Goal: Task Accomplishment & Management: Complete application form

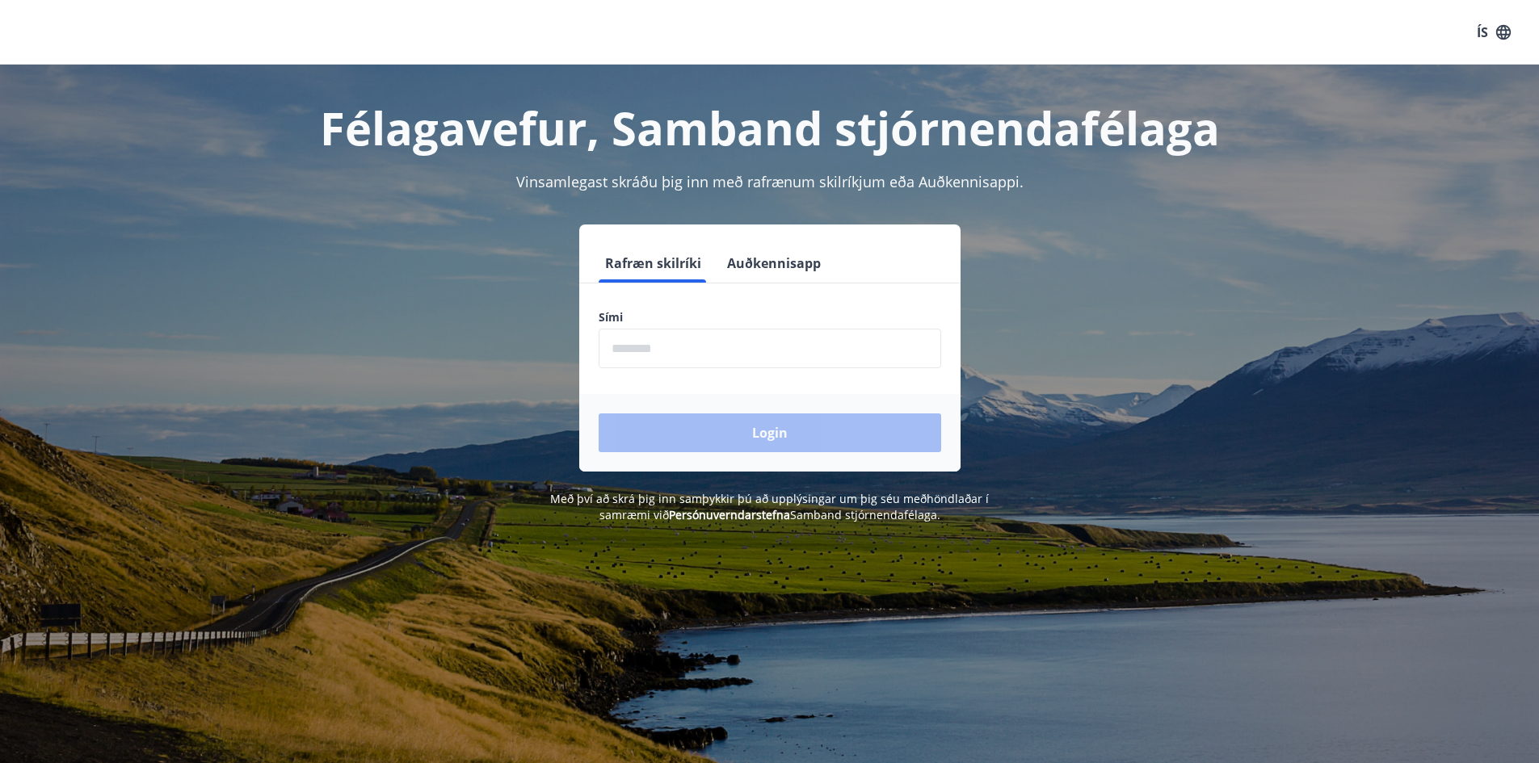
click at [610, 345] on input "phone" at bounding box center [769, 349] width 342 height 40
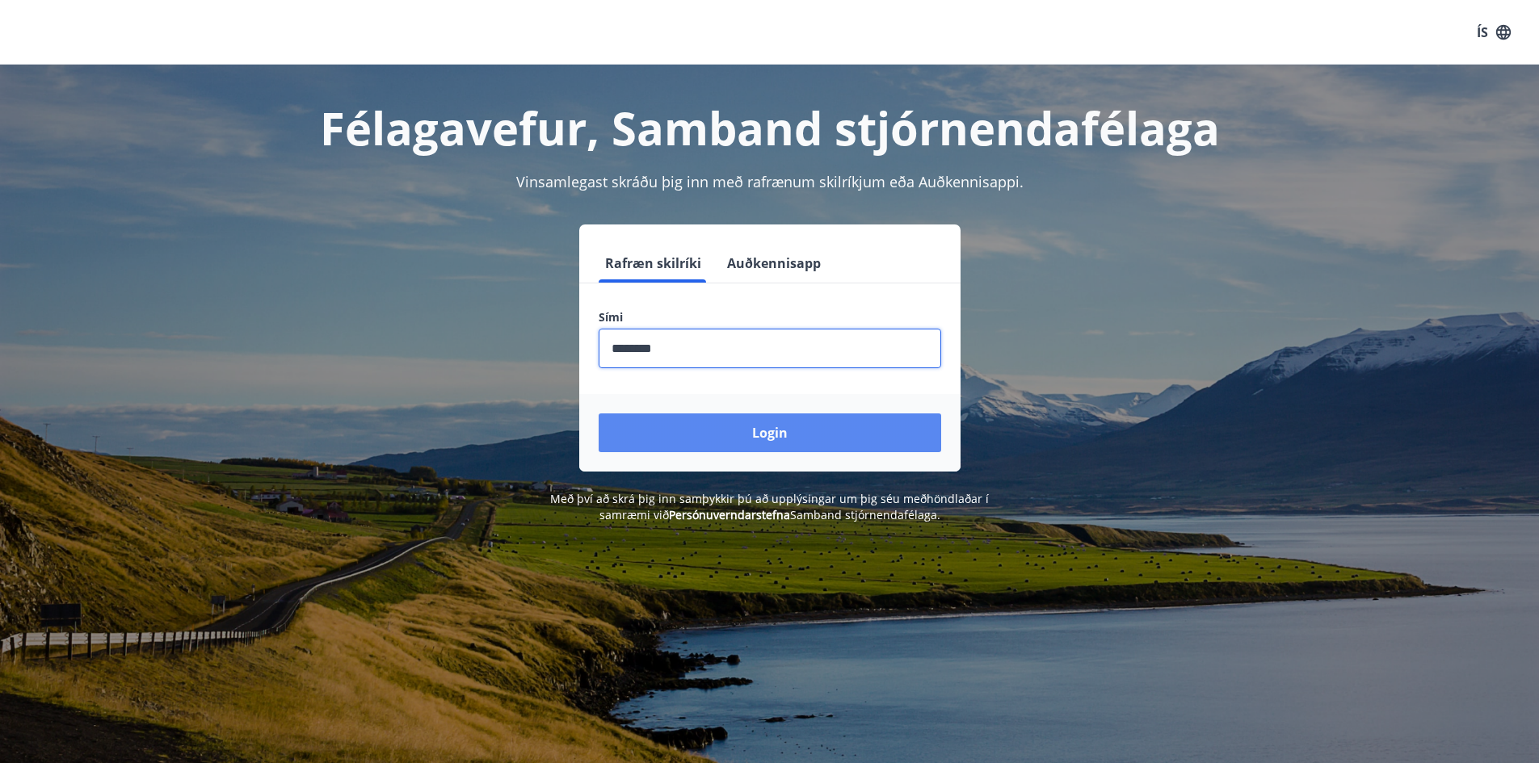
type input "********"
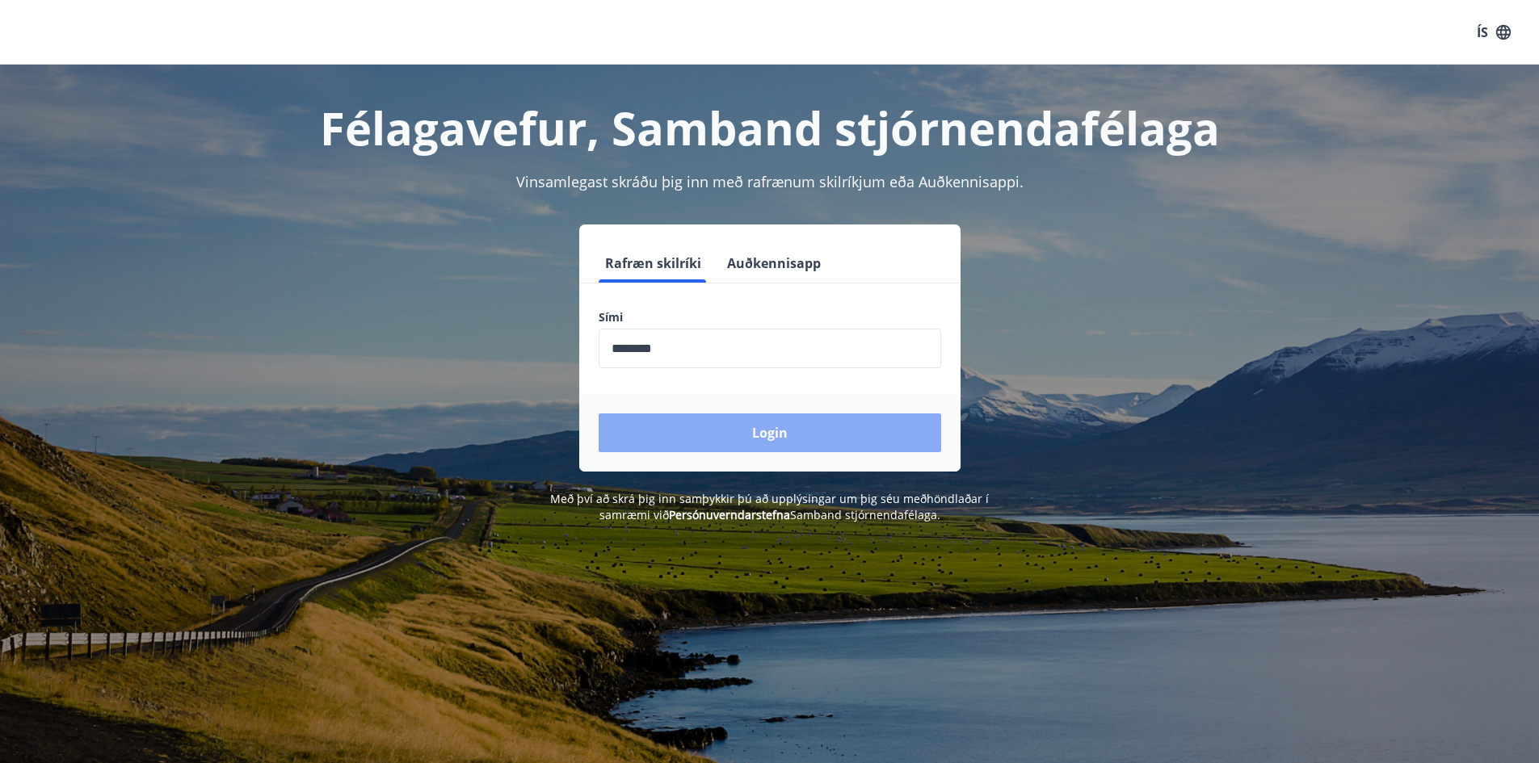
click at [765, 427] on button "Login" at bounding box center [769, 433] width 342 height 39
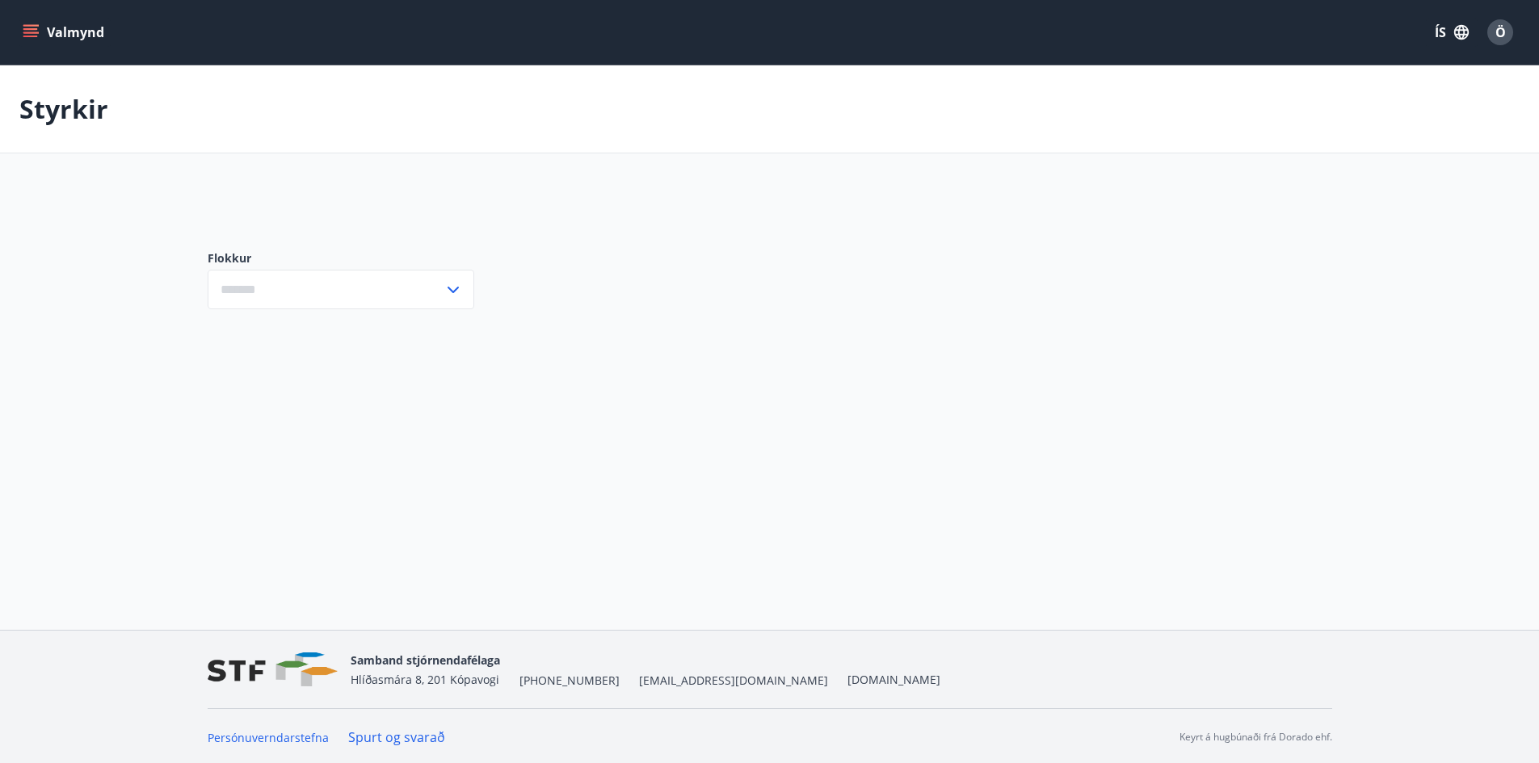
type input "***"
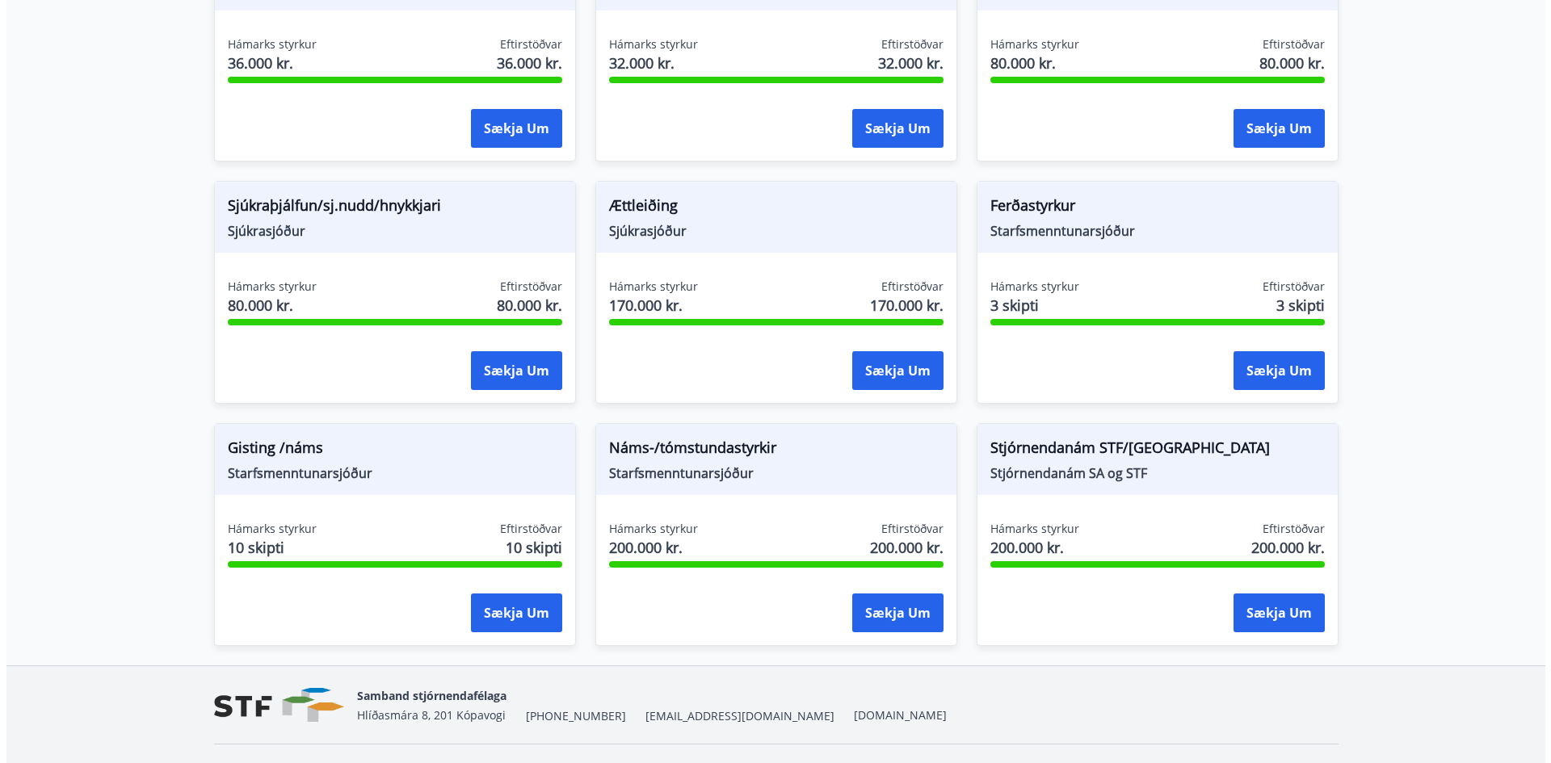
scroll to position [1253, 0]
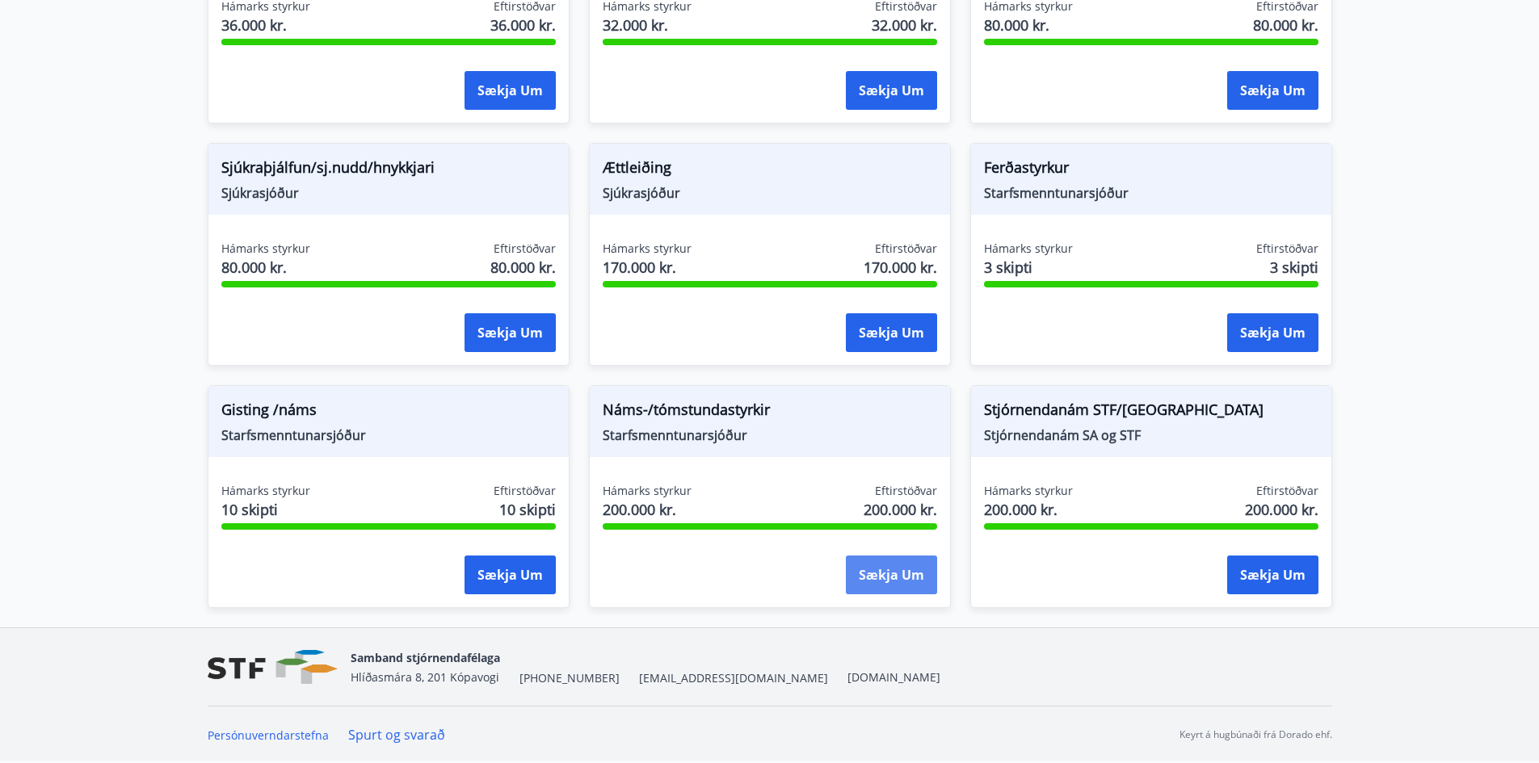
click at [882, 586] on button "Sækja um" at bounding box center [891, 575] width 91 height 39
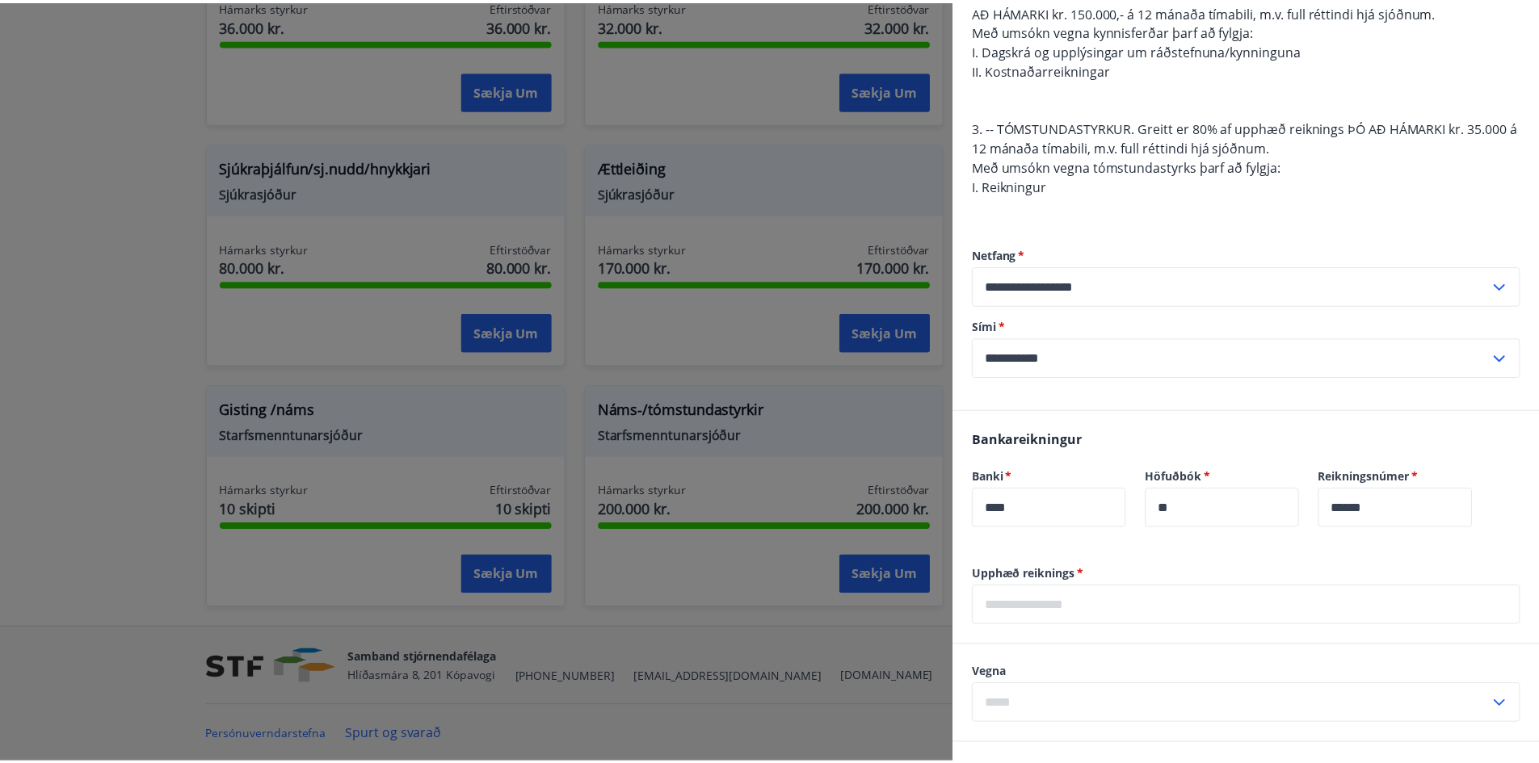
scroll to position [586, 0]
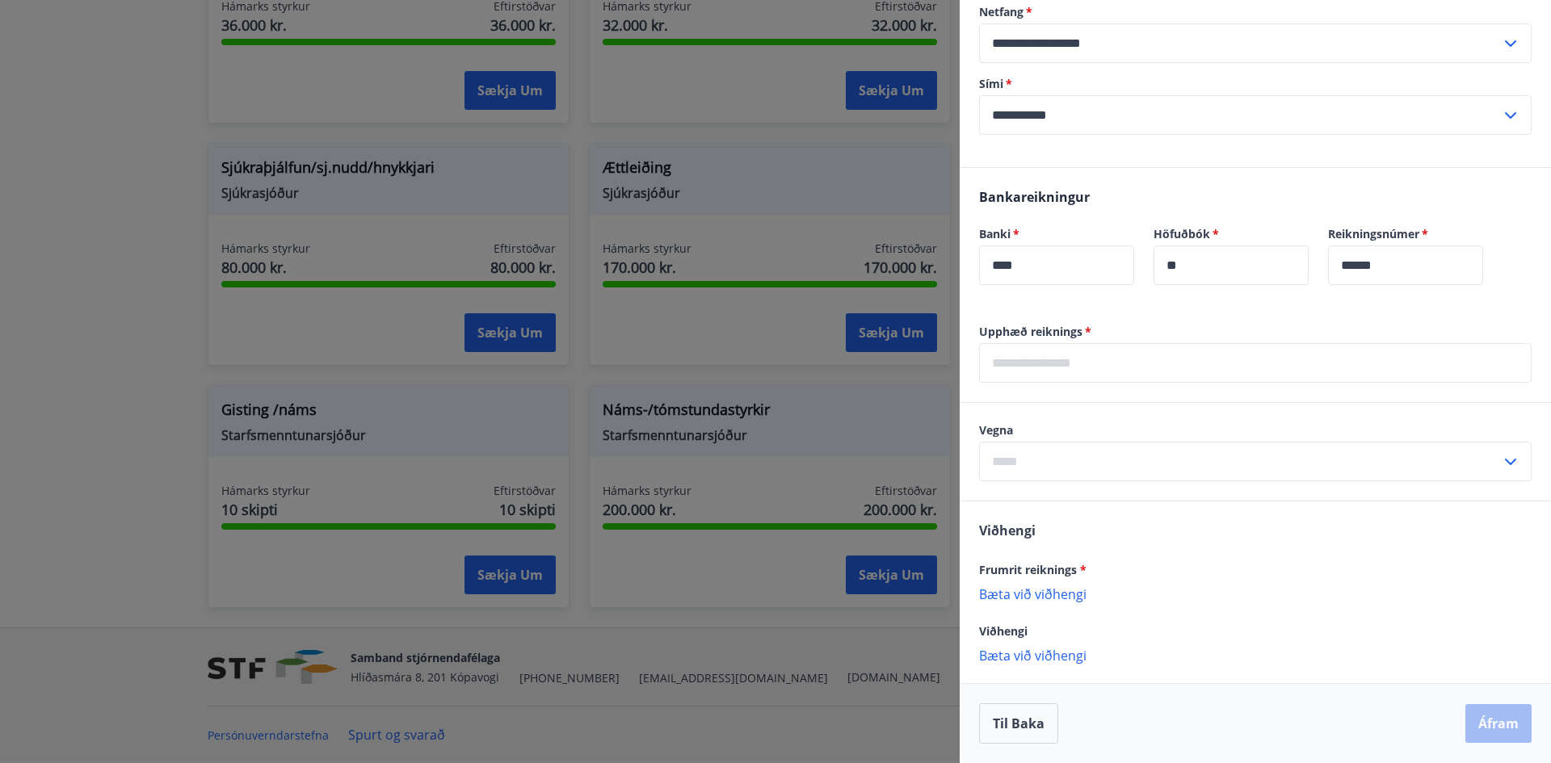
click at [148, 360] on div at bounding box center [775, 381] width 1551 height 763
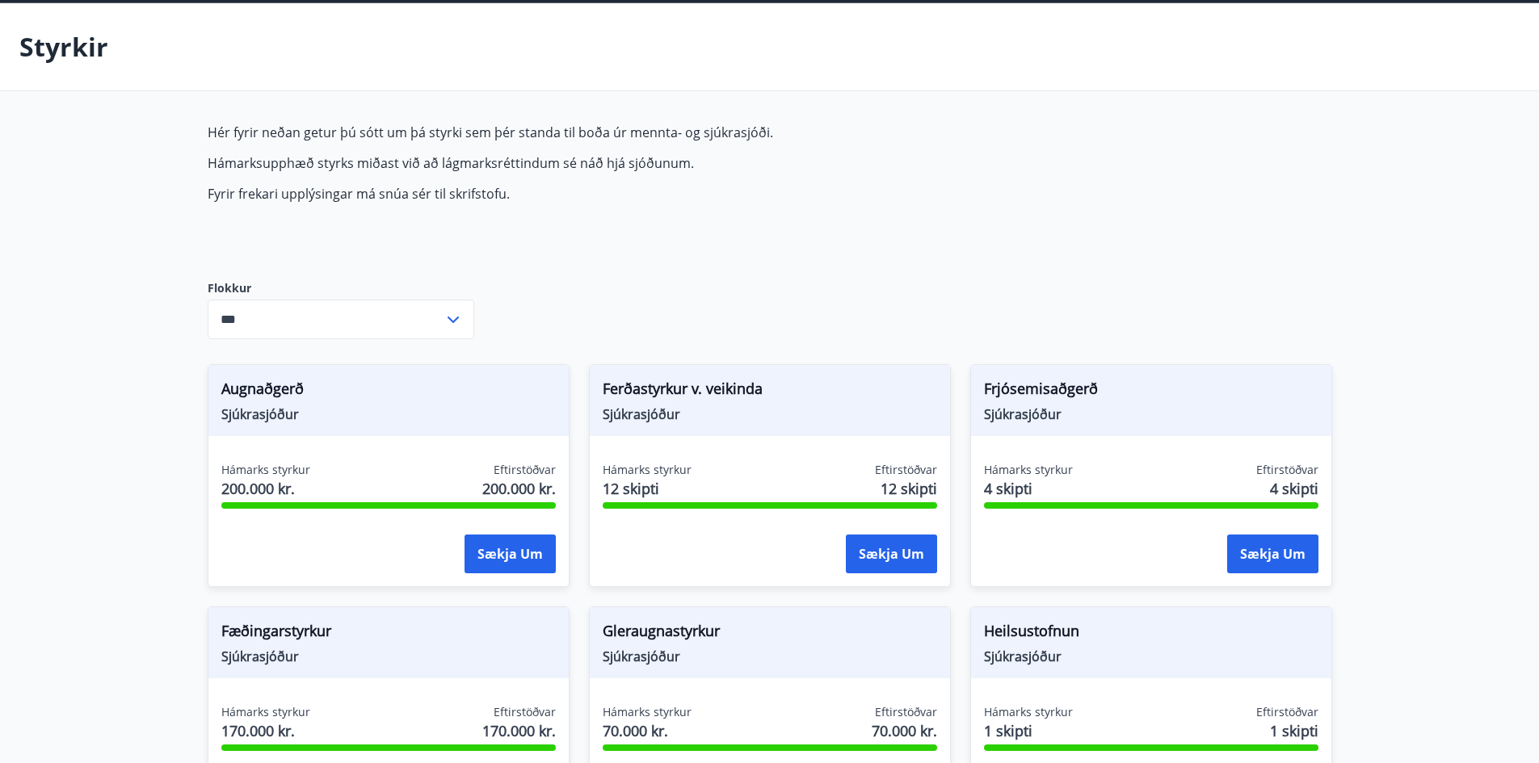
scroll to position [0, 0]
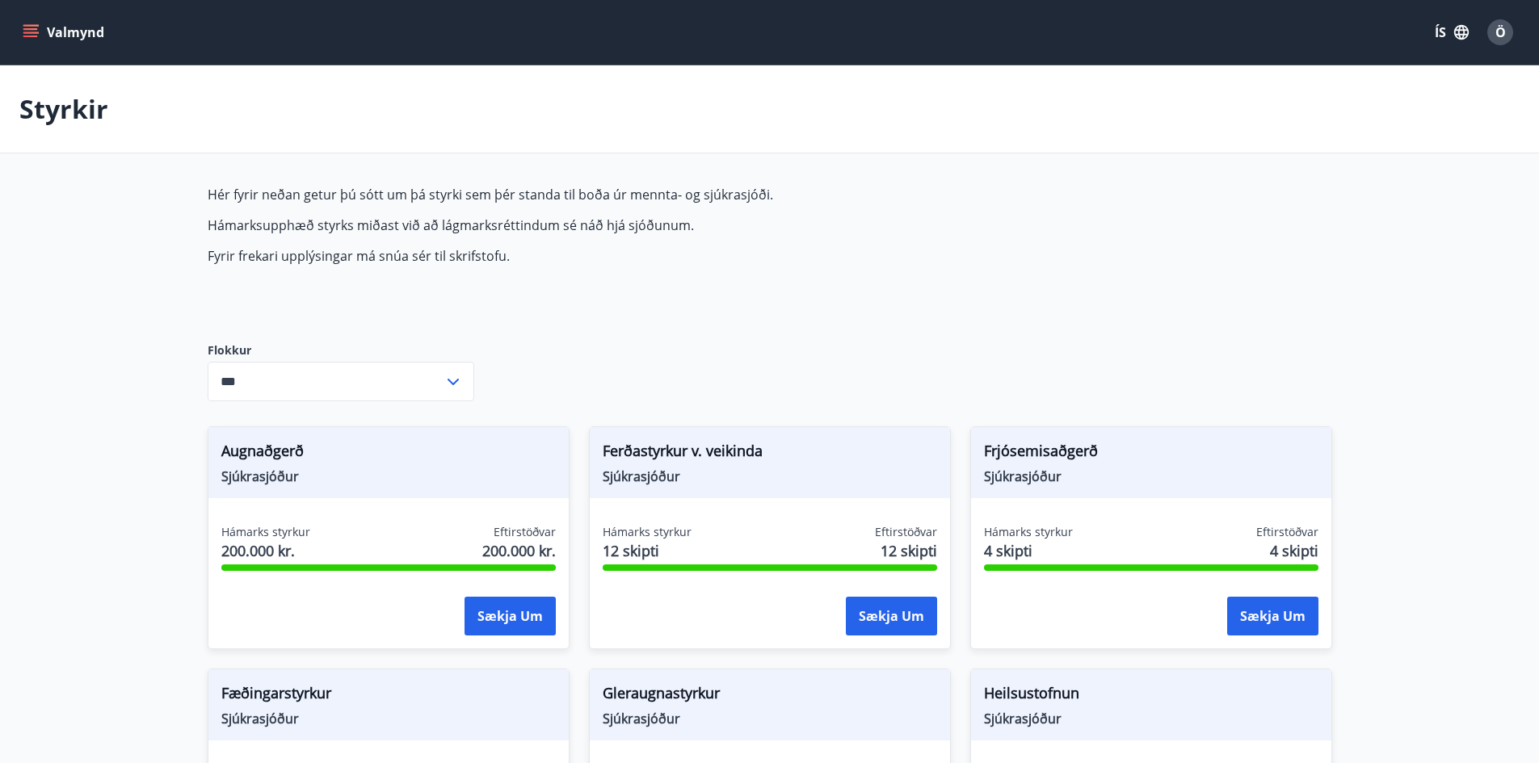
click at [1502, 28] on span "Ö" at bounding box center [1500, 32] width 10 height 18
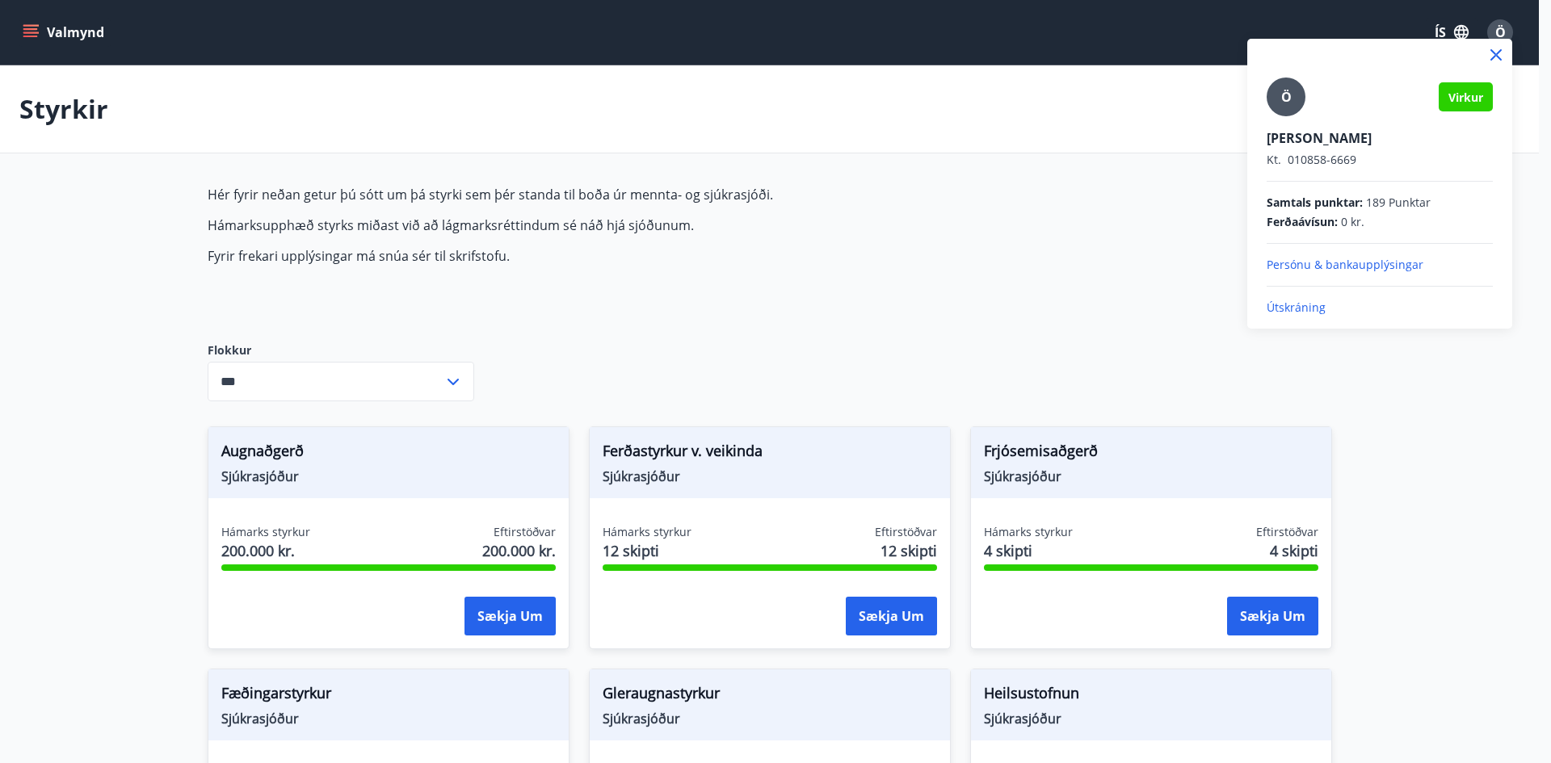
click at [1430, 463] on div at bounding box center [775, 381] width 1551 height 763
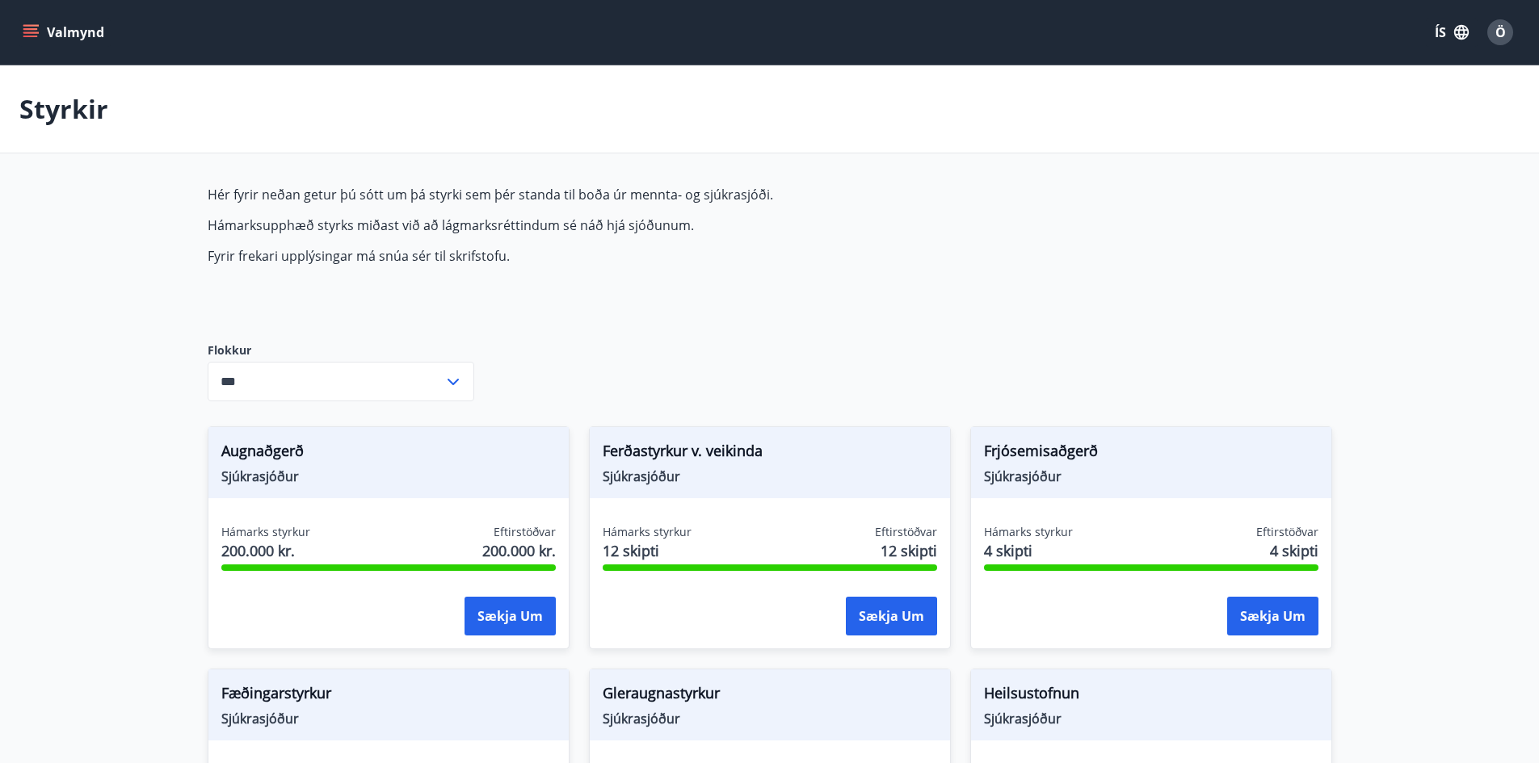
click at [1497, 26] on span "Ö" at bounding box center [1500, 32] width 10 height 18
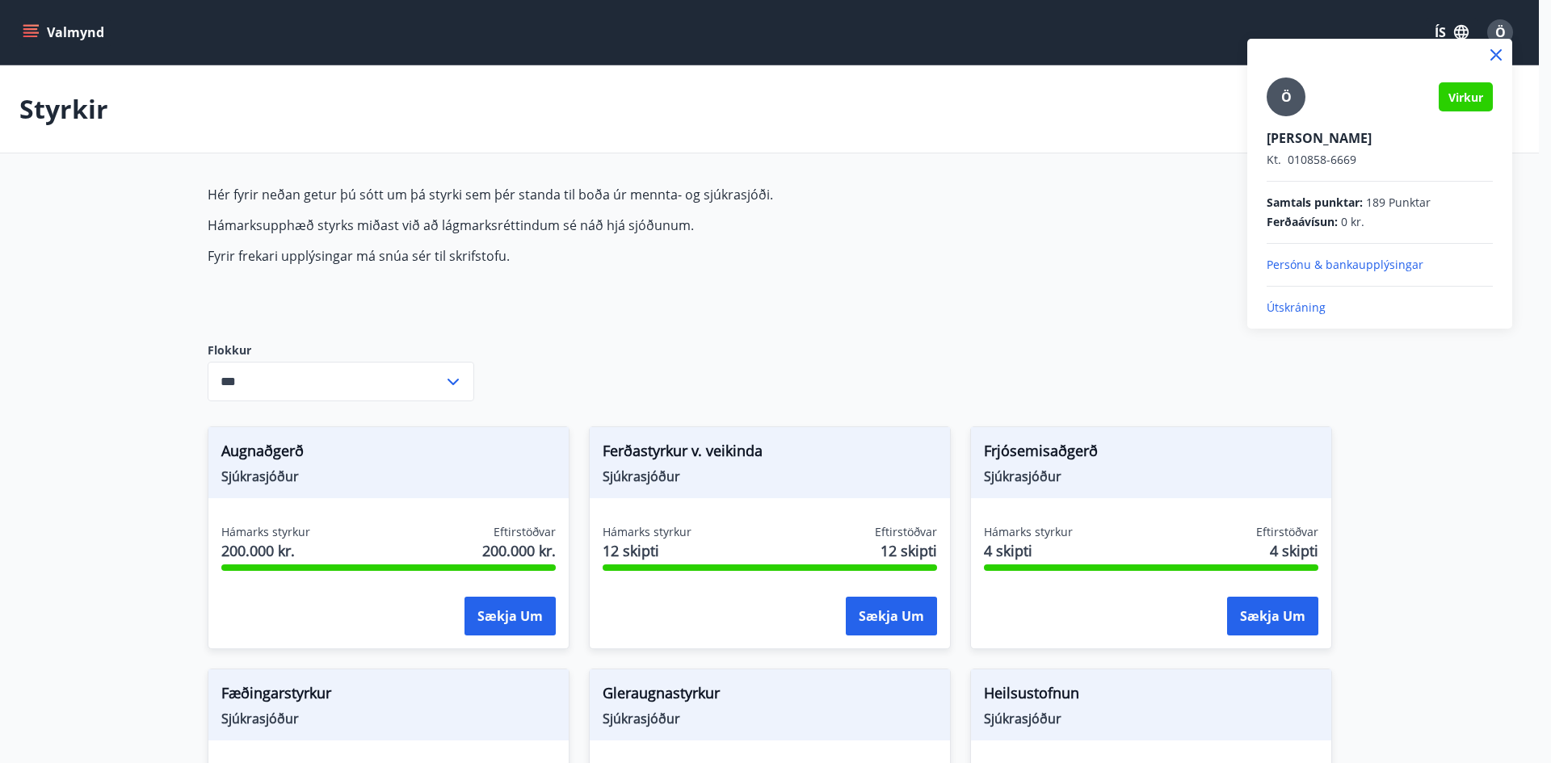
click at [1308, 263] on p "Persónu & bankaupplýsingar" at bounding box center [1379, 265] width 226 height 16
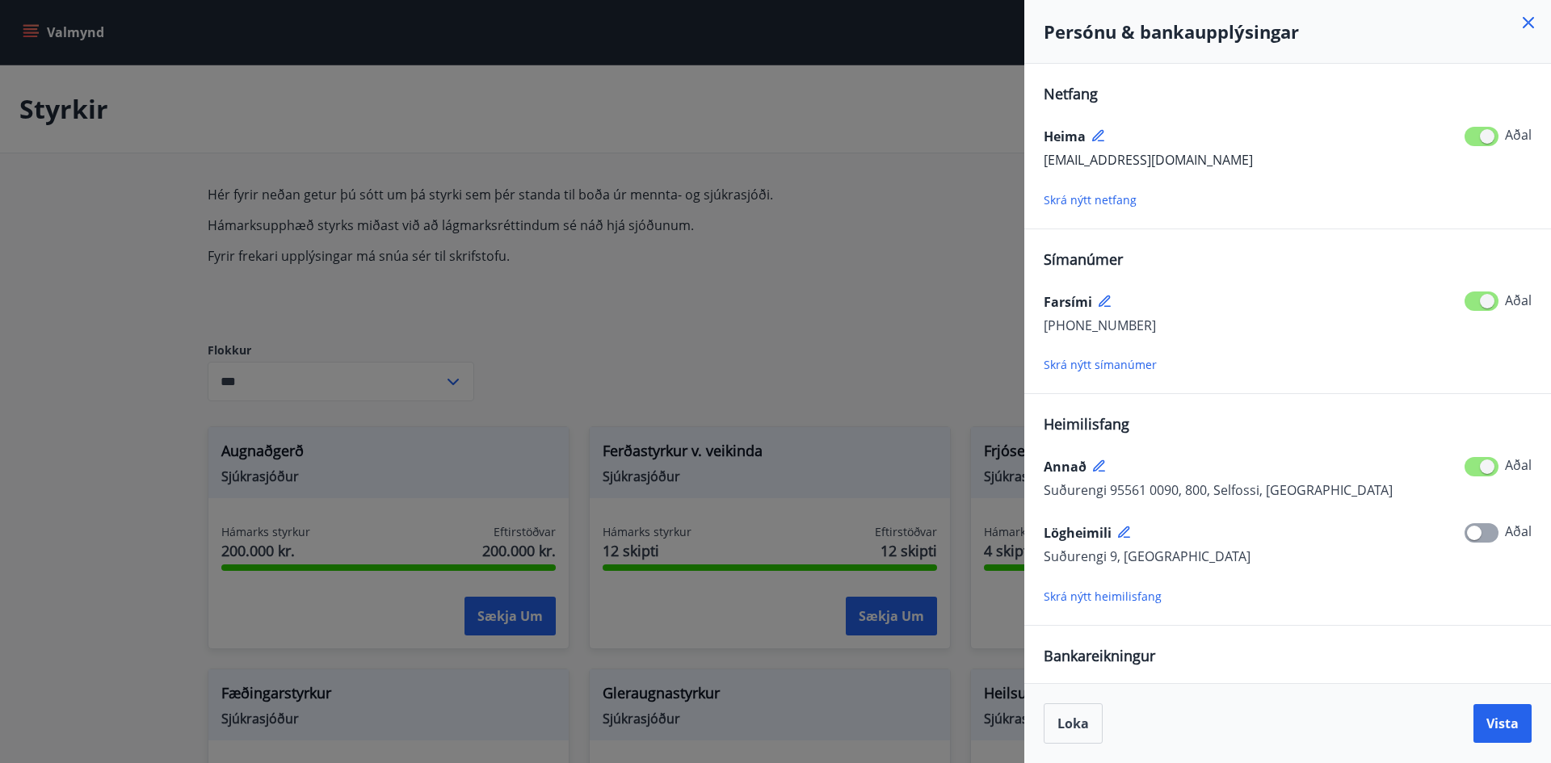
click at [1358, 657] on div "Bankareikningur Reikningur 0111 - 26 - 016497" at bounding box center [1287, 688] width 488 height 86
click at [1069, 729] on span "Loka" at bounding box center [1072, 724] width 31 height 18
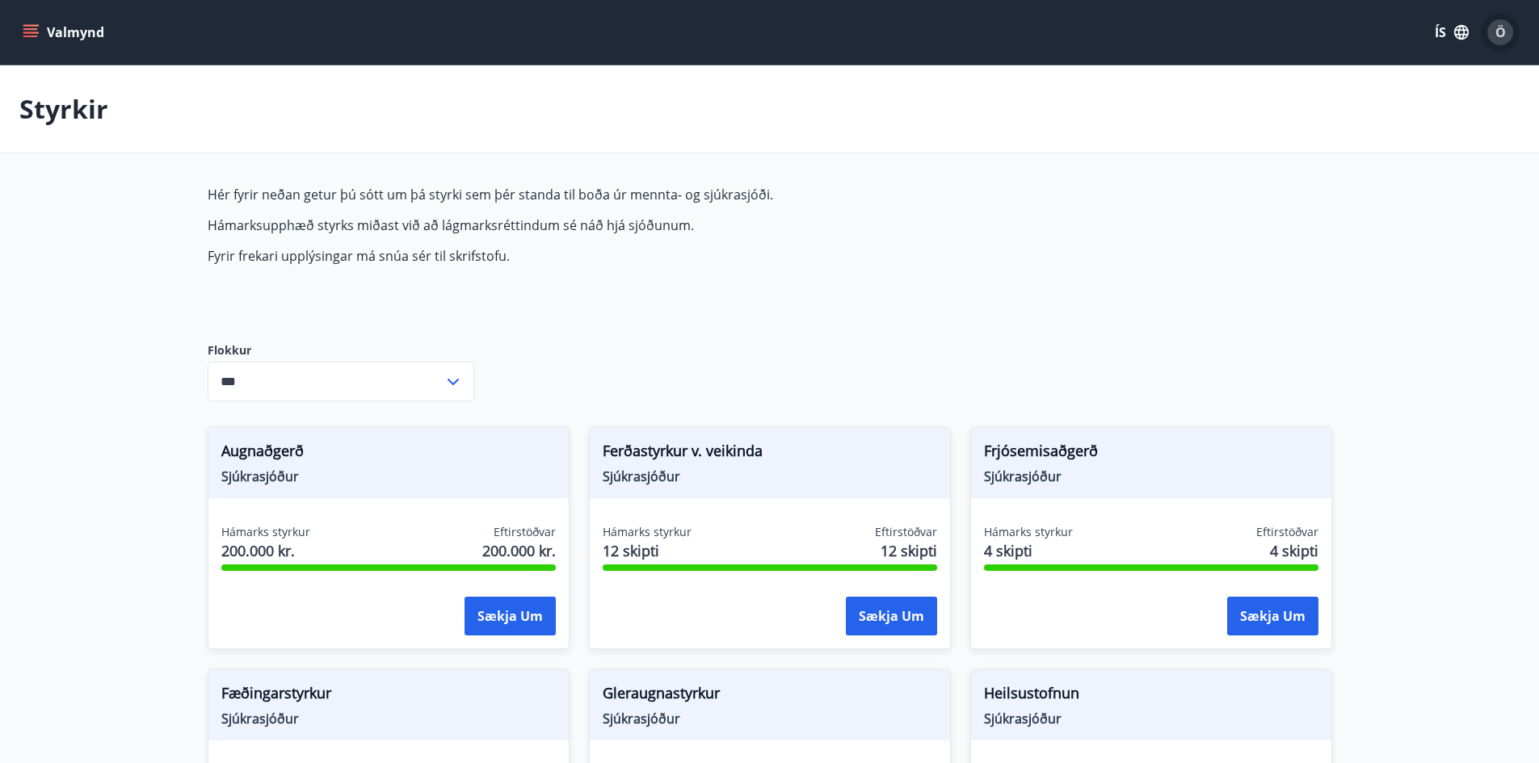
click at [1505, 31] on span "Ö" at bounding box center [1500, 32] width 10 height 18
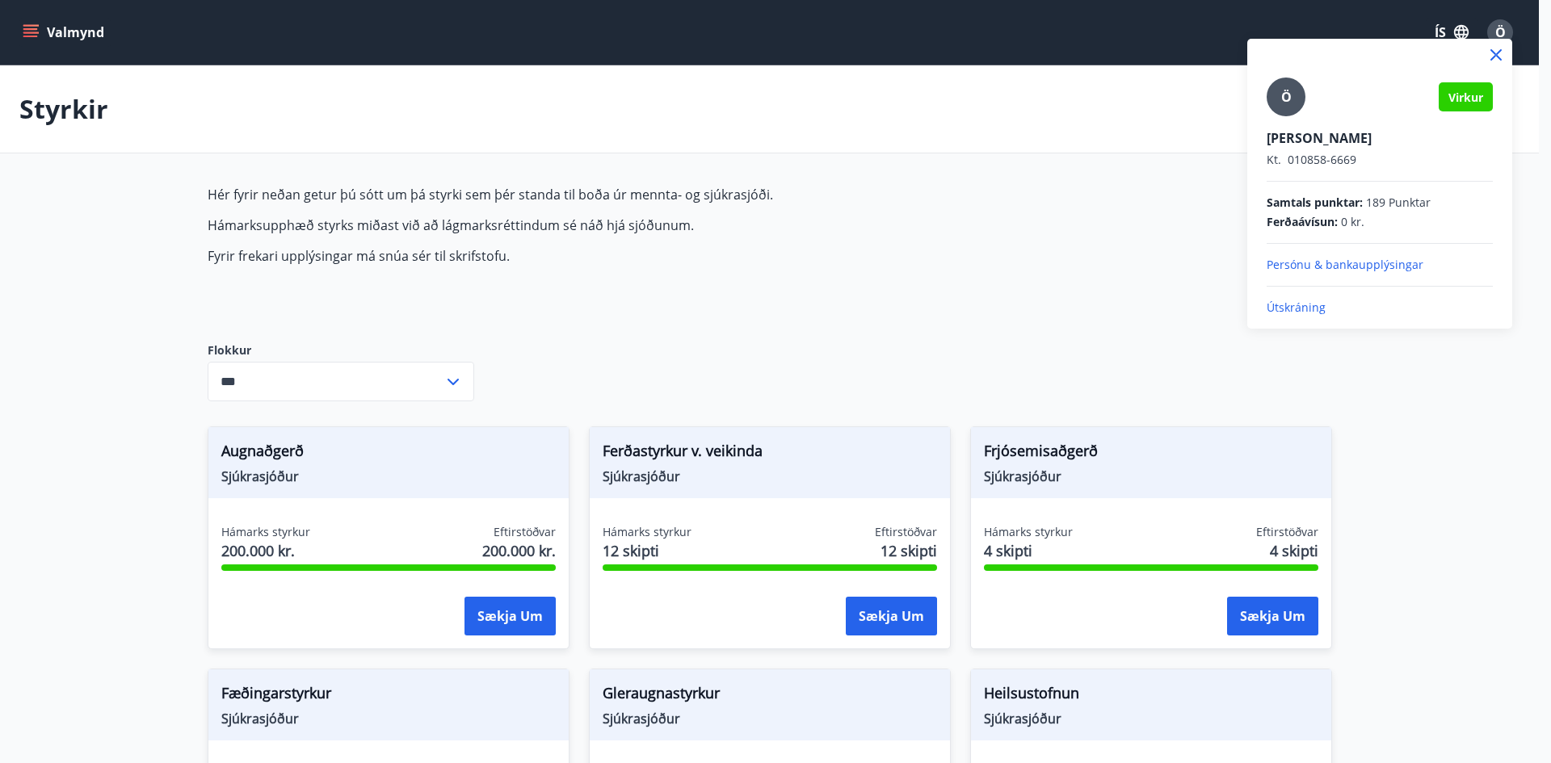
click at [1289, 313] on p "Útskráning" at bounding box center [1379, 308] width 226 height 16
